Goal: Transaction & Acquisition: Purchase product/service

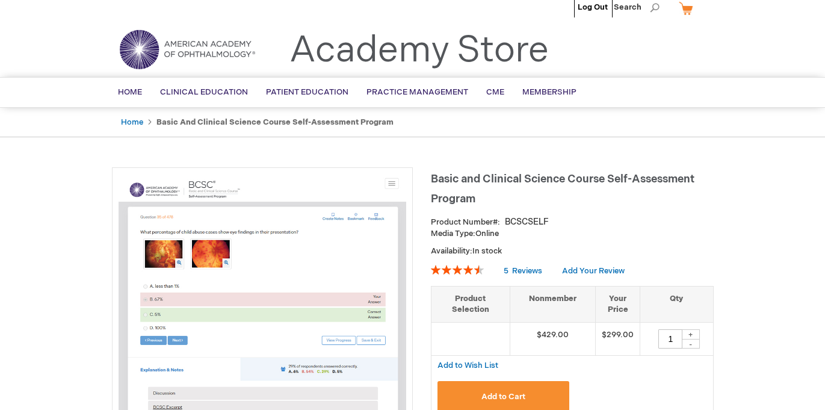
scroll to position [17, 0]
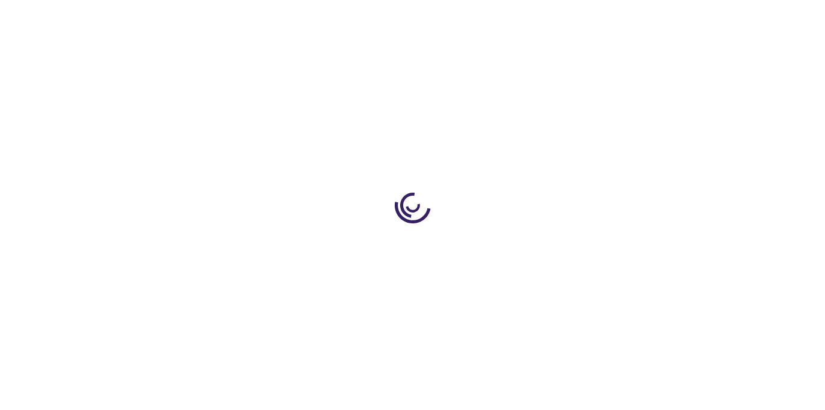
type input "1"
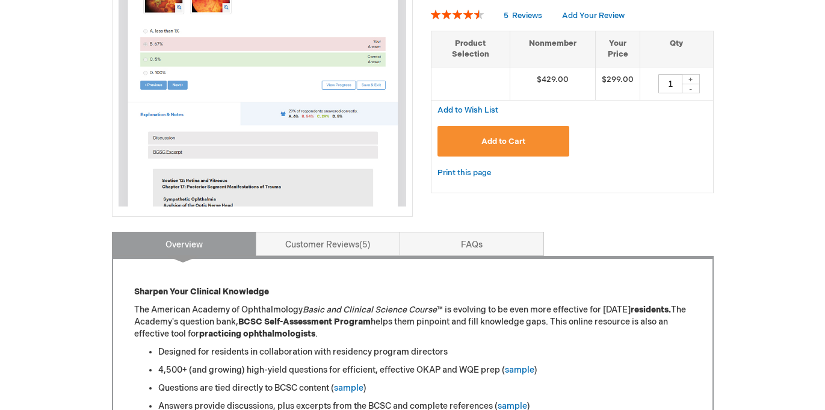
scroll to position [268, 0]
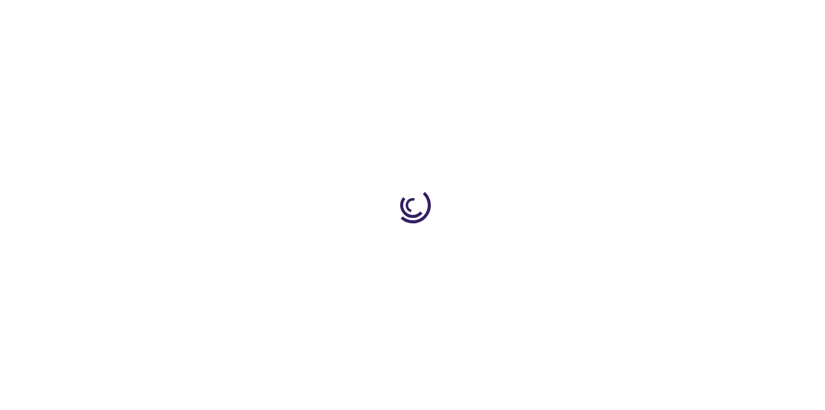
type input "1"
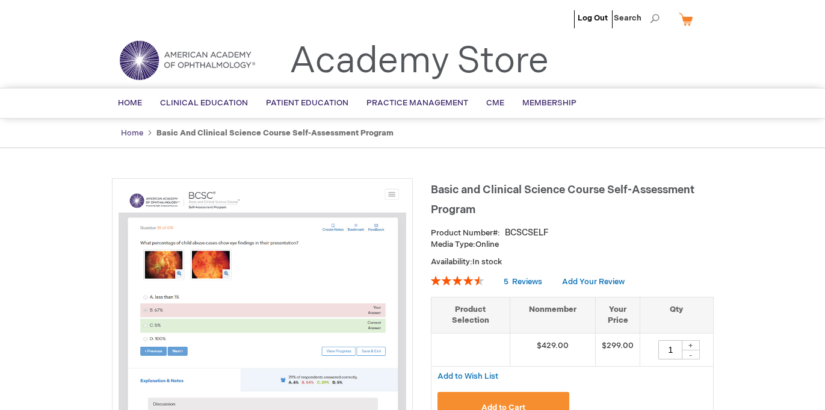
click at [134, 135] on link "Home" at bounding box center [132, 133] width 22 height 10
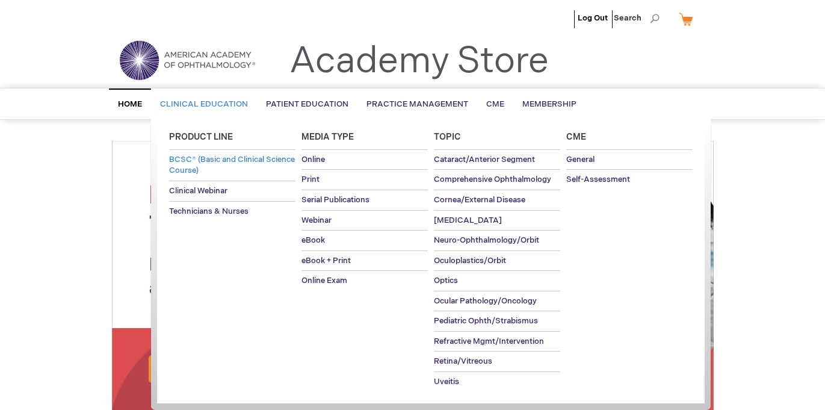
click at [201, 164] on span "BCSC® (Basic and Clinical Science Course)" at bounding box center [232, 165] width 126 height 21
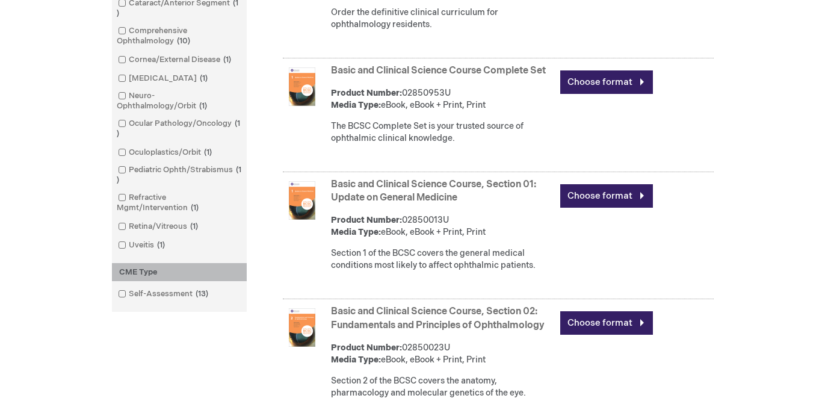
scroll to position [465, 0]
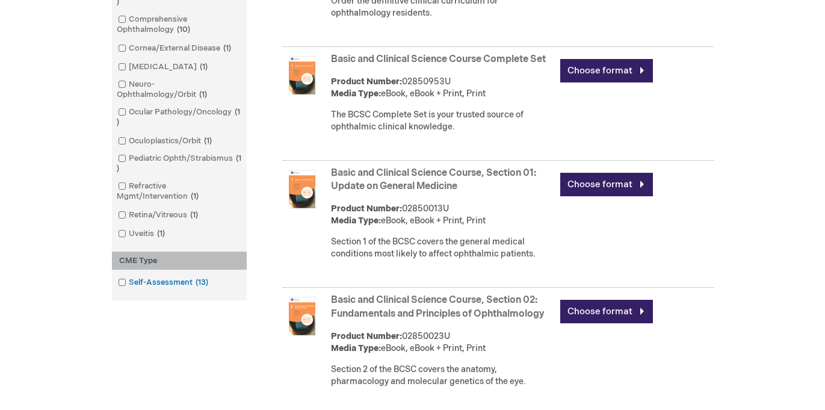
click at [185, 284] on link "Self-Assessment 13 items" at bounding box center [164, 282] width 98 height 11
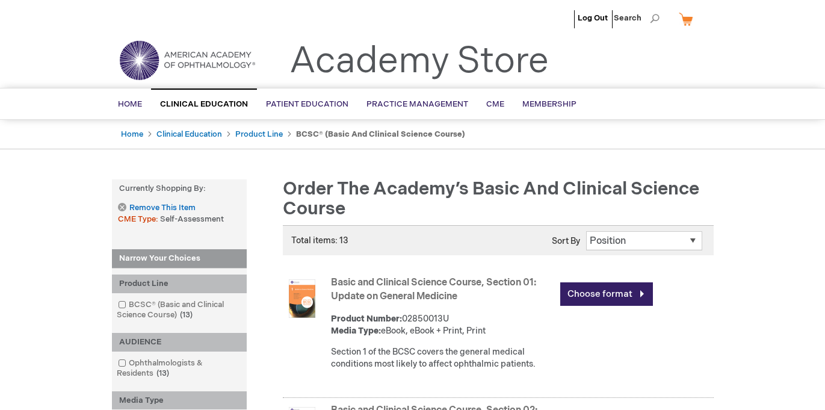
click at [202, 55] on img at bounding box center [187, 60] width 144 height 43
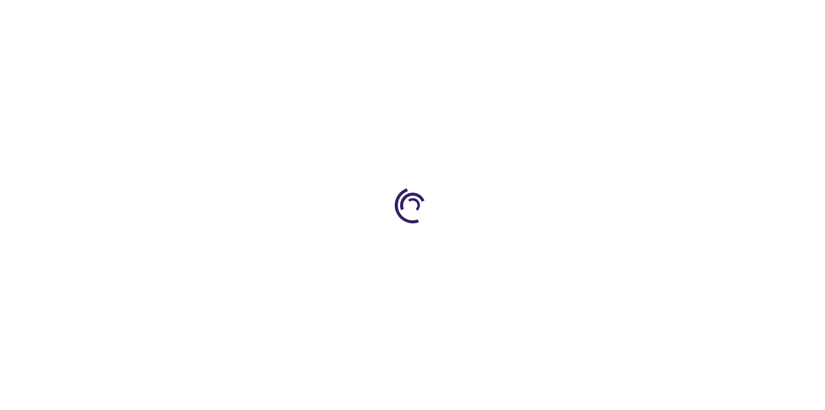
type input "1"
